Goal: Task Accomplishment & Management: Complete application form

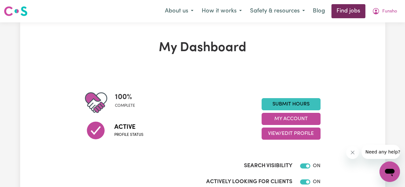
click at [344, 12] on link "Find jobs" at bounding box center [348, 11] width 34 height 14
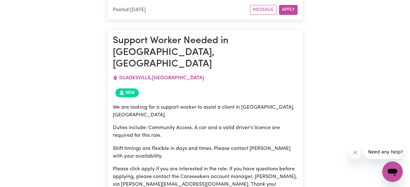
scroll to position [474, 0]
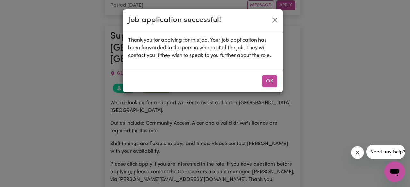
click at [257, 176] on div "Job application successful! Thank you for applying for this job. Your job appli…" at bounding box center [205, 93] width 410 height 187
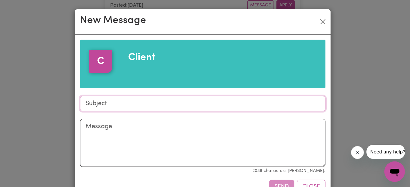
click at [138, 102] on input "Subject" at bounding box center [202, 103] width 245 height 15
type input "Support Worker"
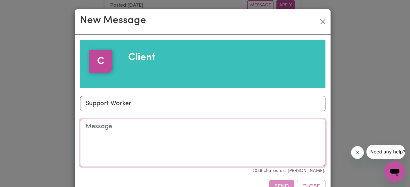
click at [109, 130] on textarea "Message" at bounding box center [202, 143] width 245 height 48
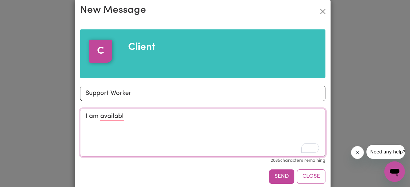
scroll to position [20, 0]
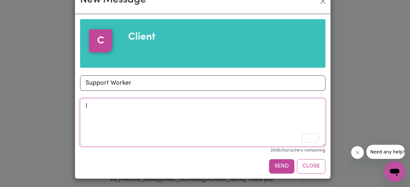
type textarea "I"
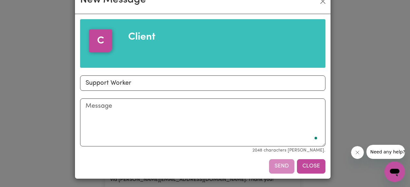
click at [309, 166] on button "Close" at bounding box center [311, 166] width 28 height 14
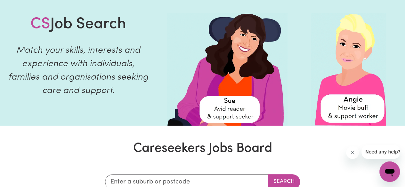
scroll to position [0, 0]
